Goal: Navigation & Orientation: Find specific page/section

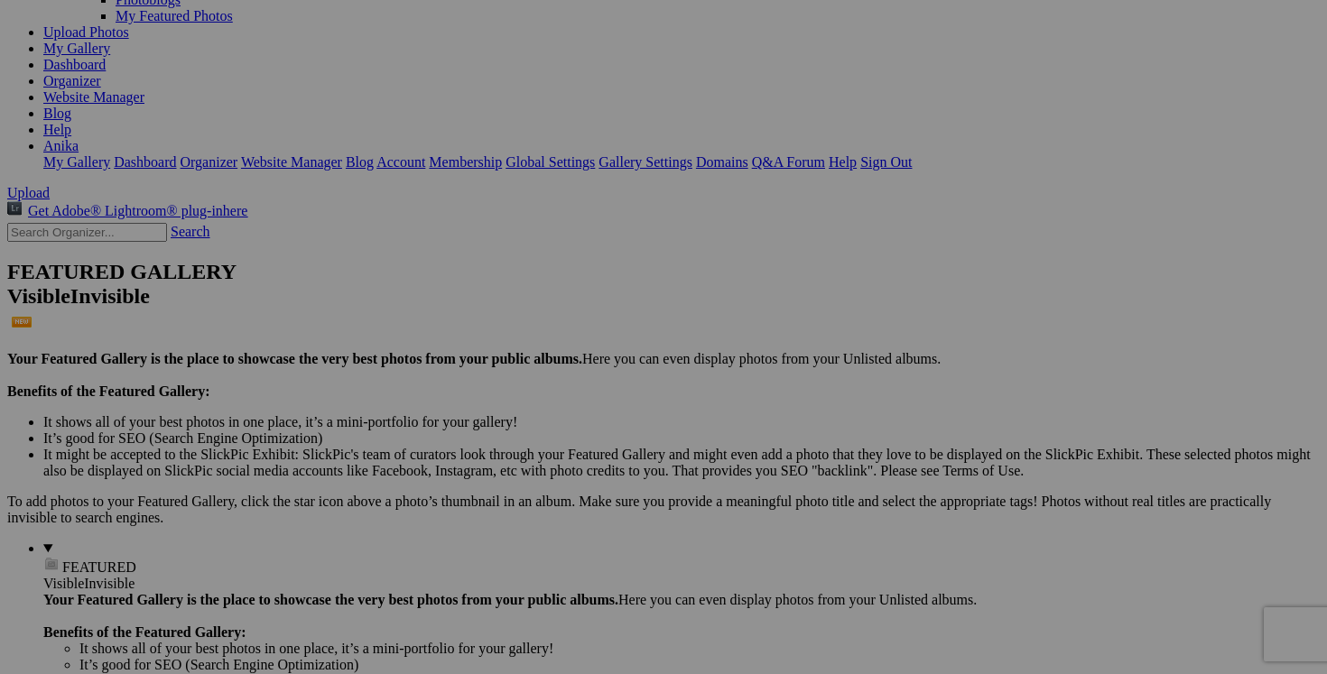
scroll to position [253, 0]
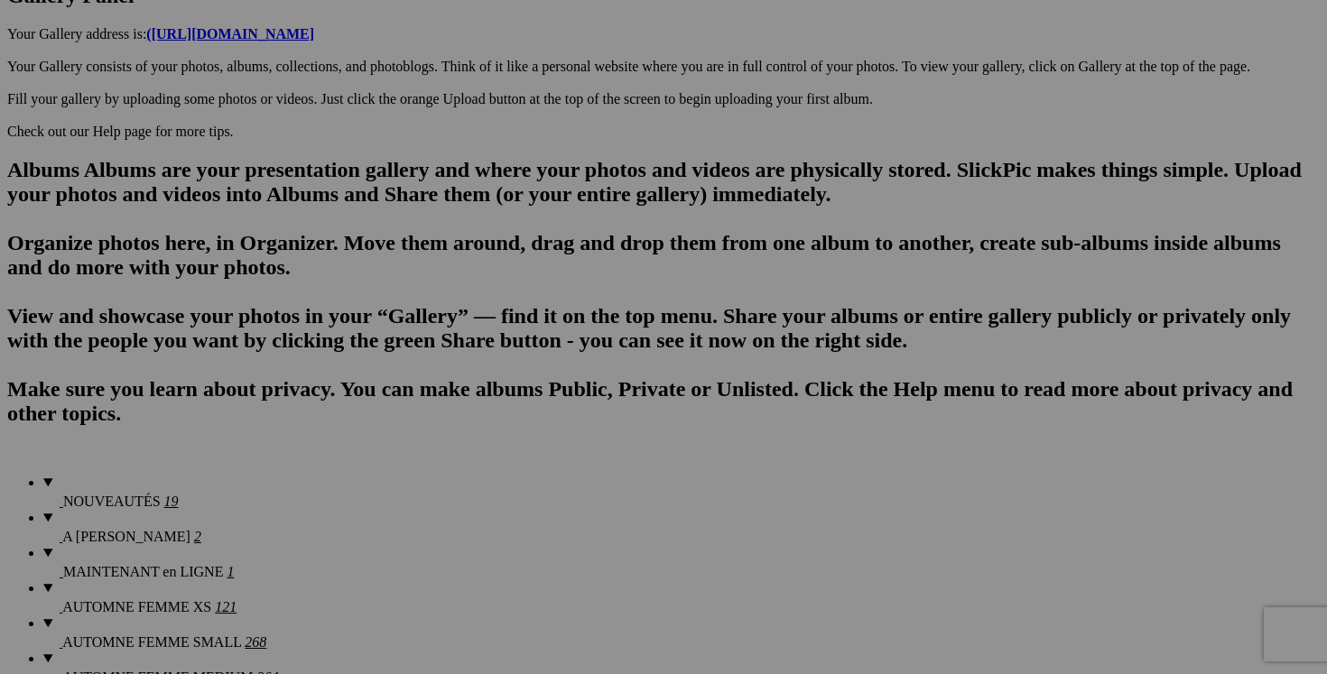
scroll to position [1022, 0]
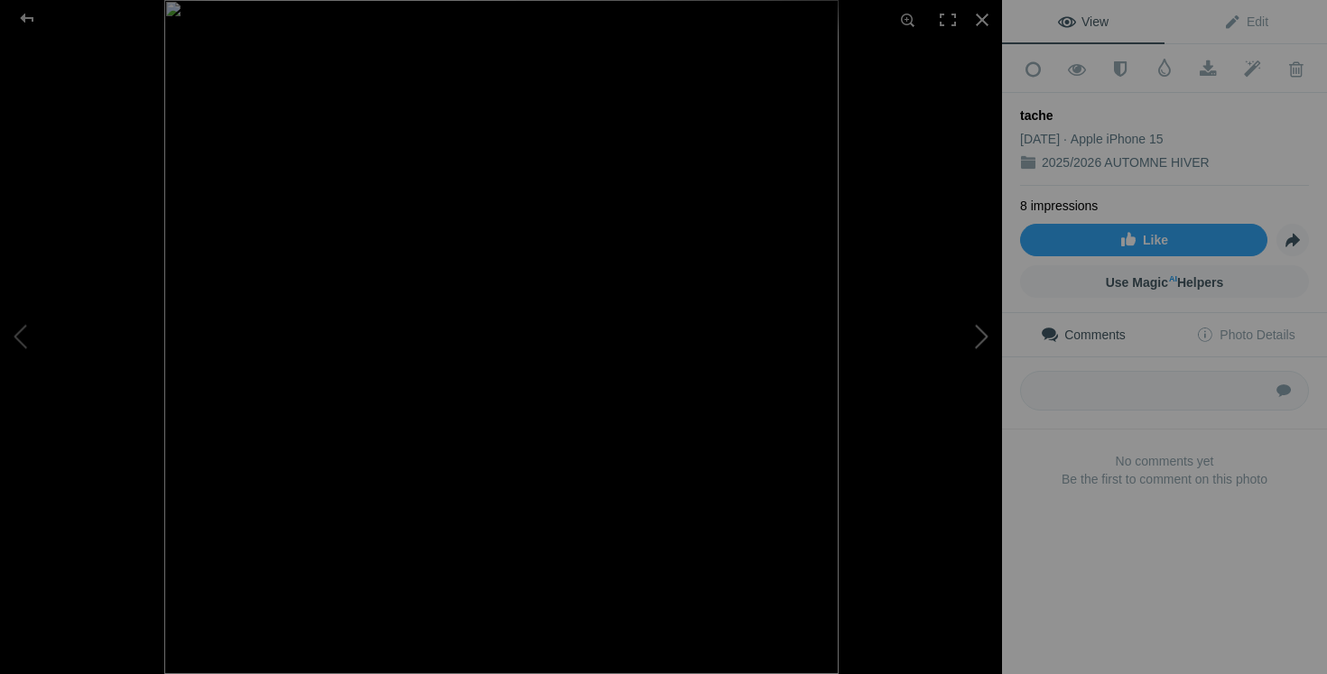
click at [976, 336] on button at bounding box center [934, 337] width 135 height 243
